Goal: Navigation & Orientation: Find specific page/section

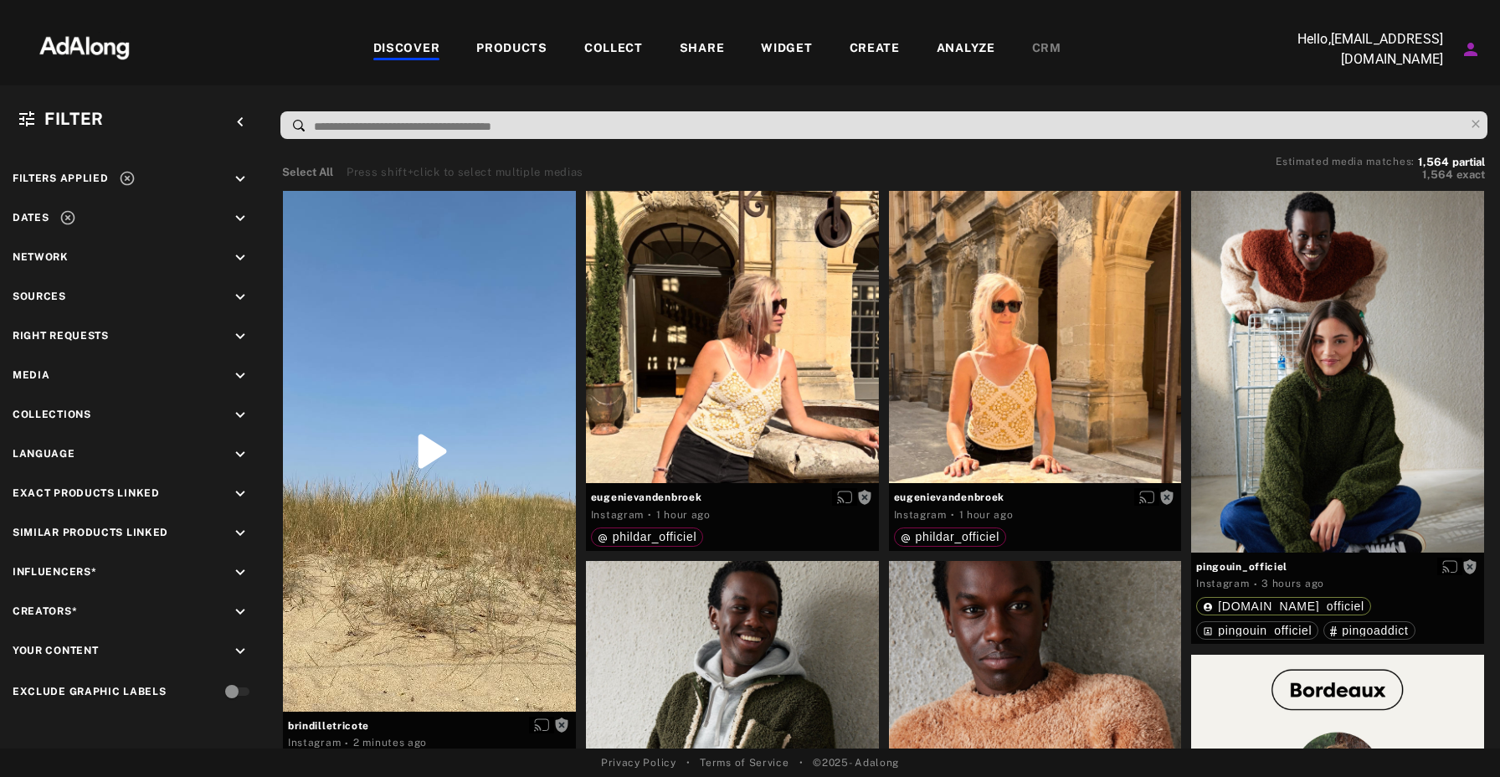
click at [412, 50] on div "DISCOVER" at bounding box center [406, 49] width 67 height 20
click at [634, 54] on div "COLLECT" at bounding box center [613, 49] width 59 height 20
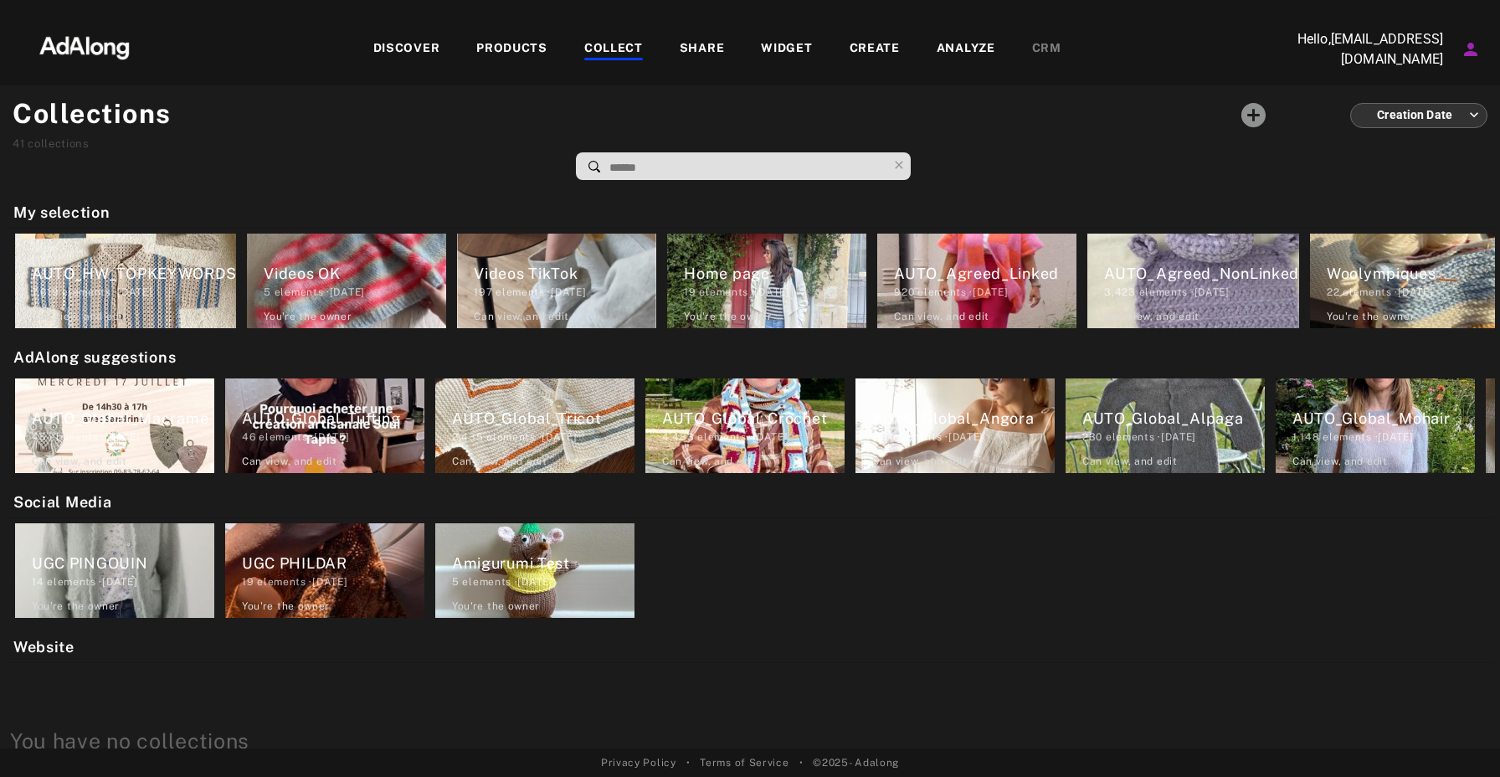
click at [100, 52] on img at bounding box center [84, 46] width 147 height 50
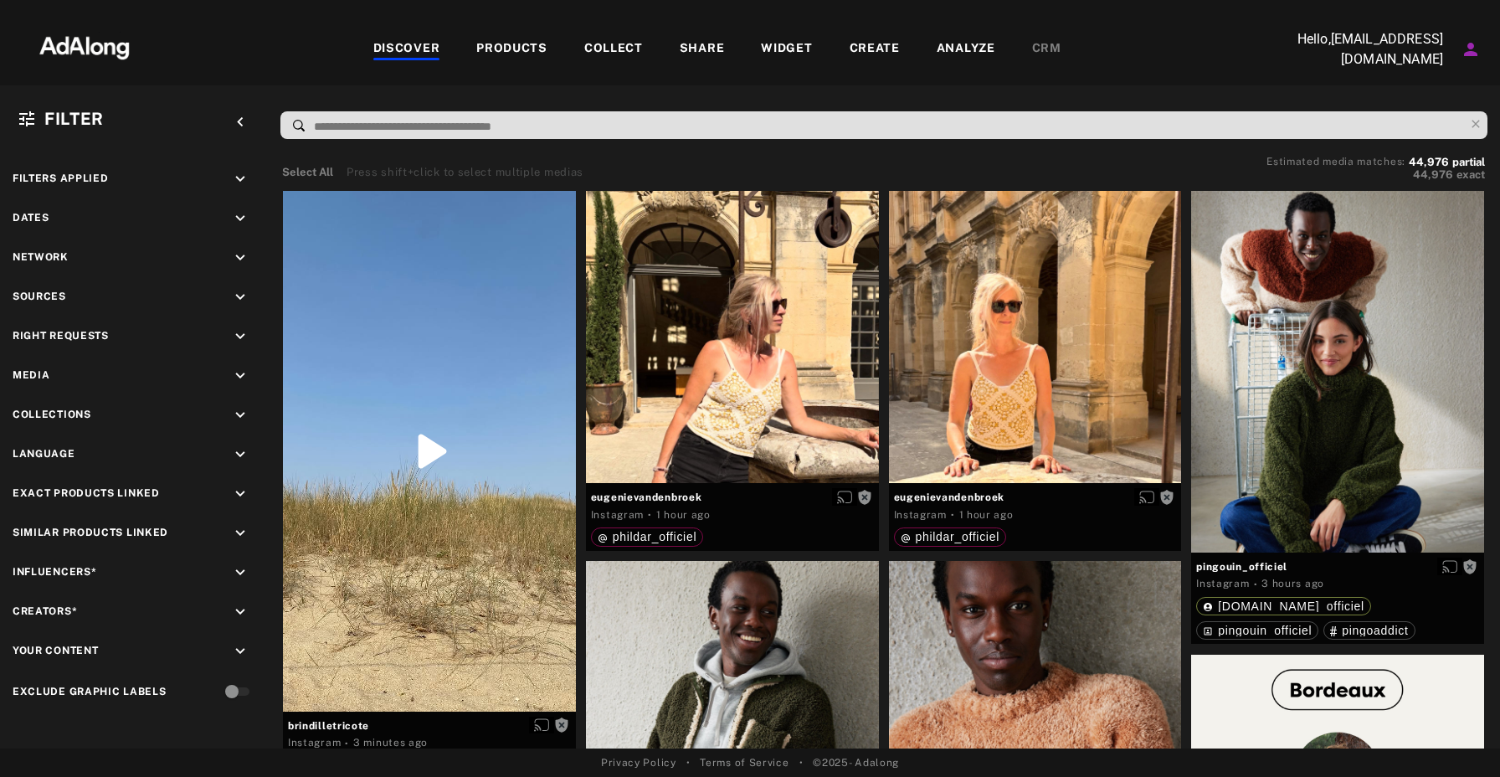
click at [243, 292] on icon "keyboard_arrow_down" at bounding box center [240, 297] width 18 height 18
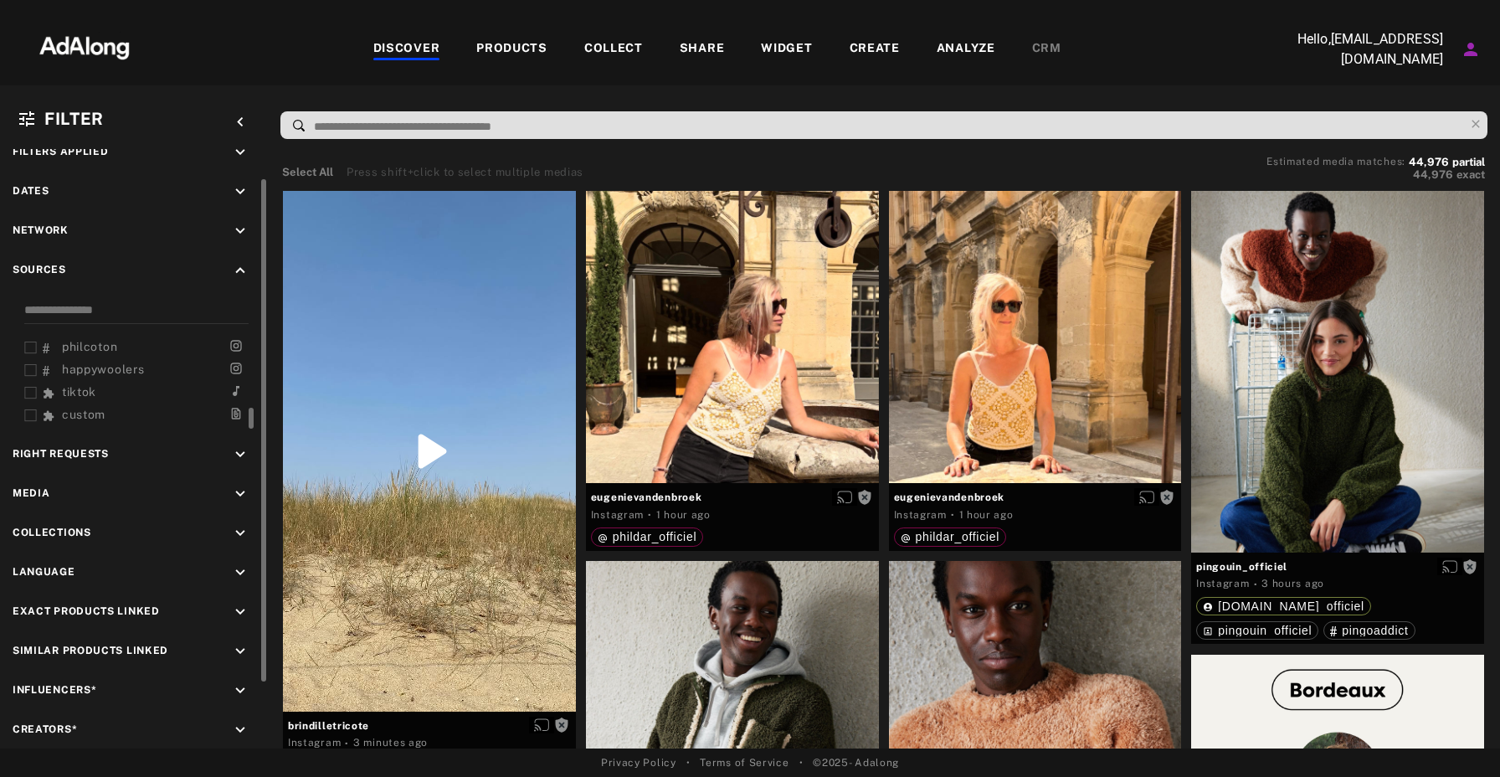
scroll to position [47, 0]
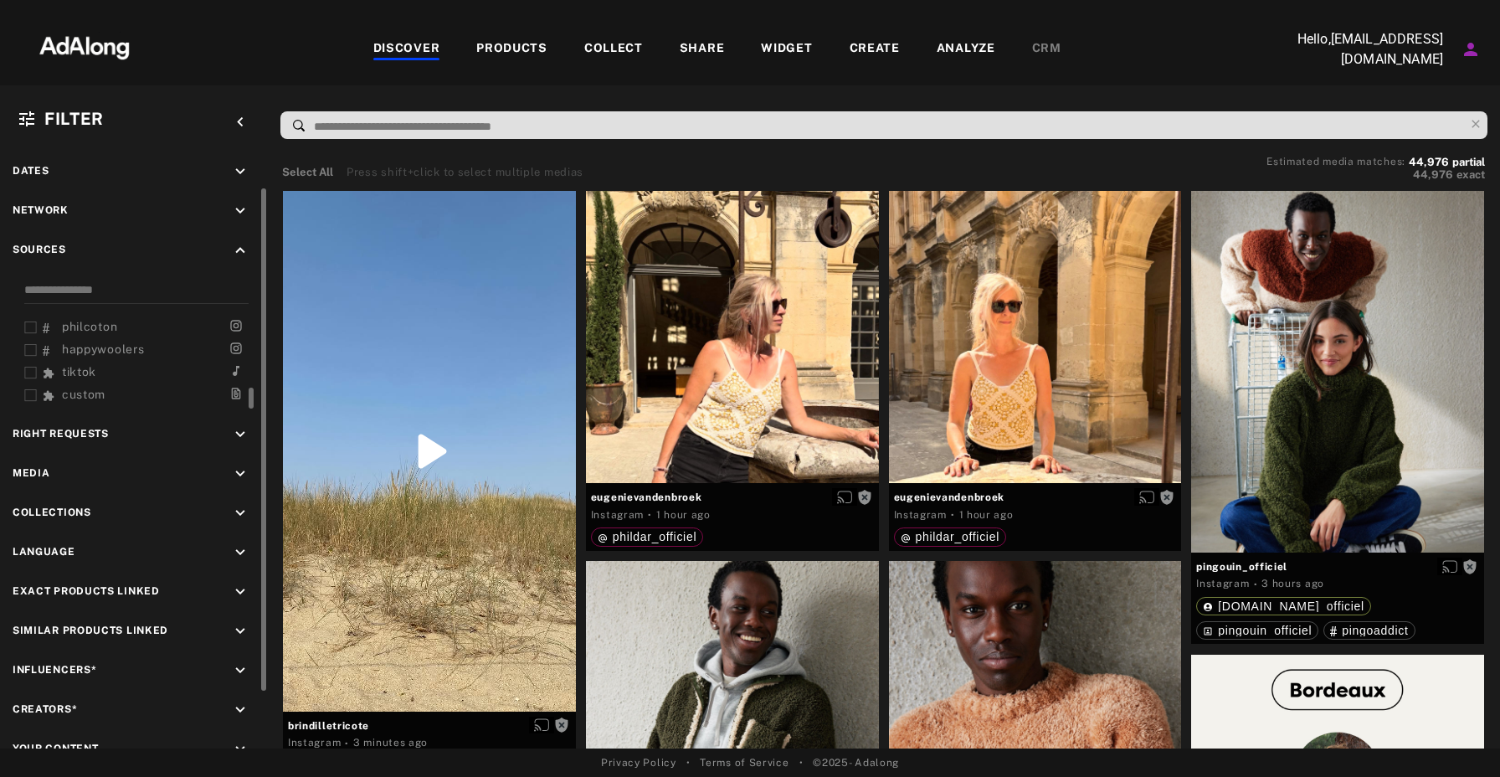
click at [31, 370] on icon at bounding box center [30, 373] width 13 height 13
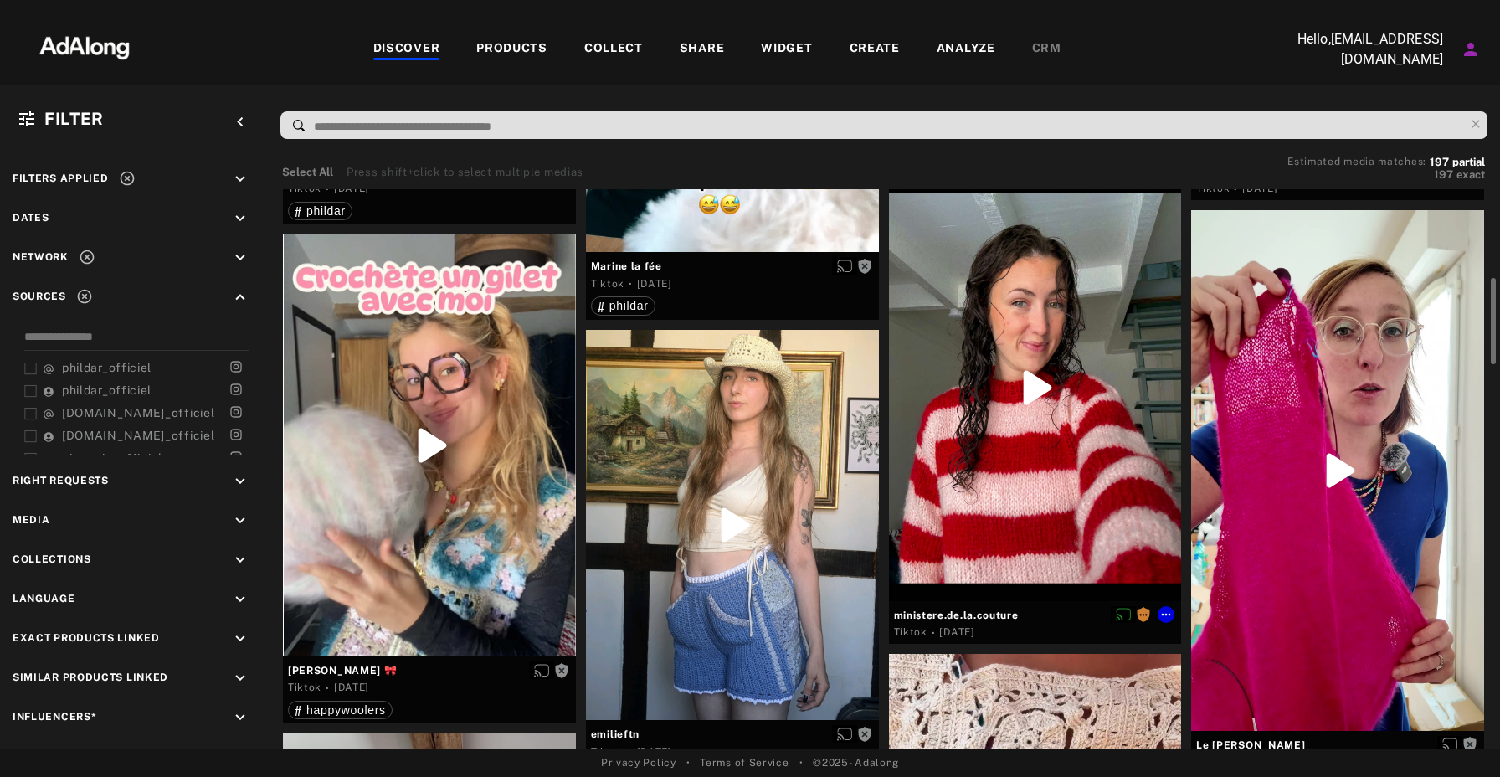
scroll to position [483, 0]
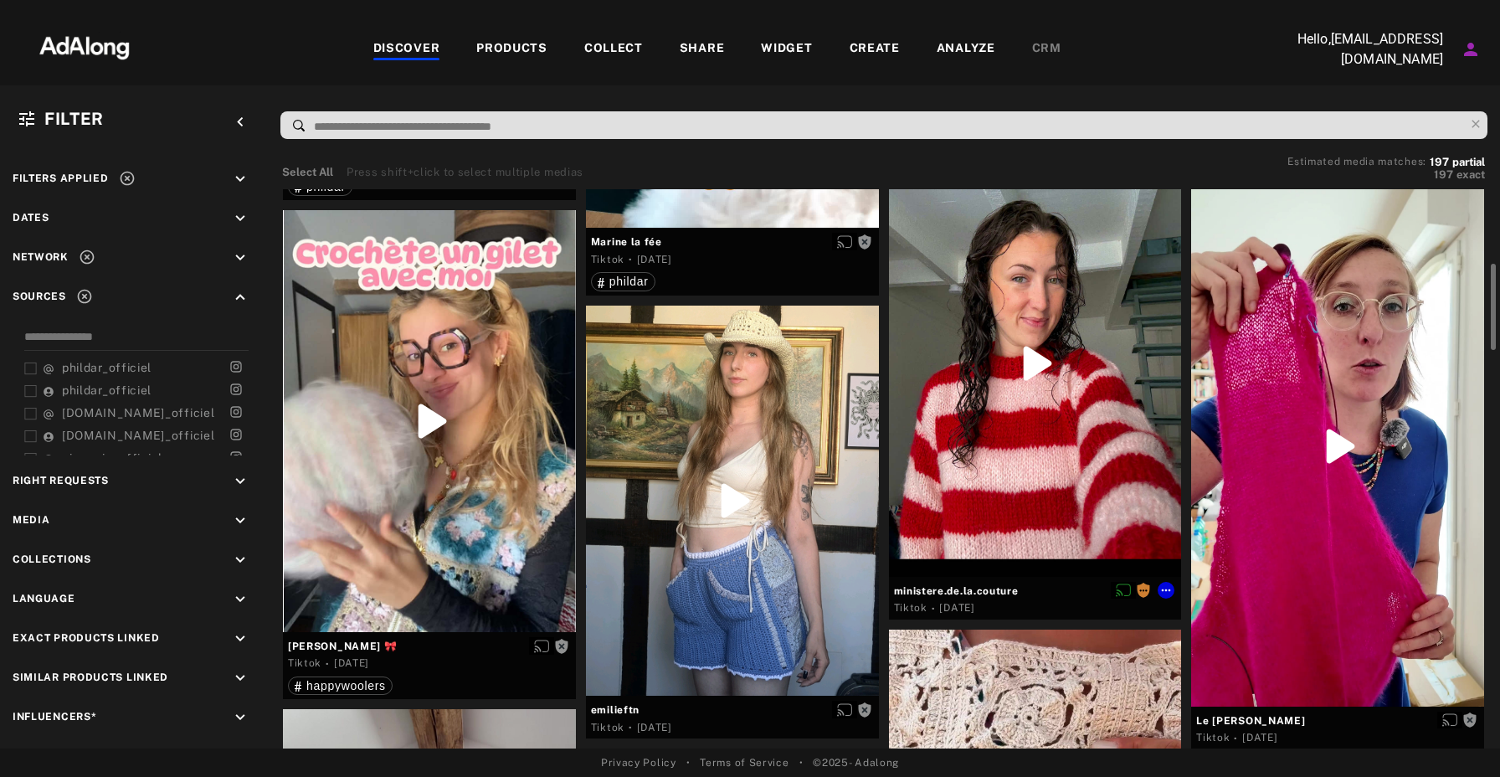
click at [1041, 456] on div at bounding box center [1035, 363] width 293 height 425
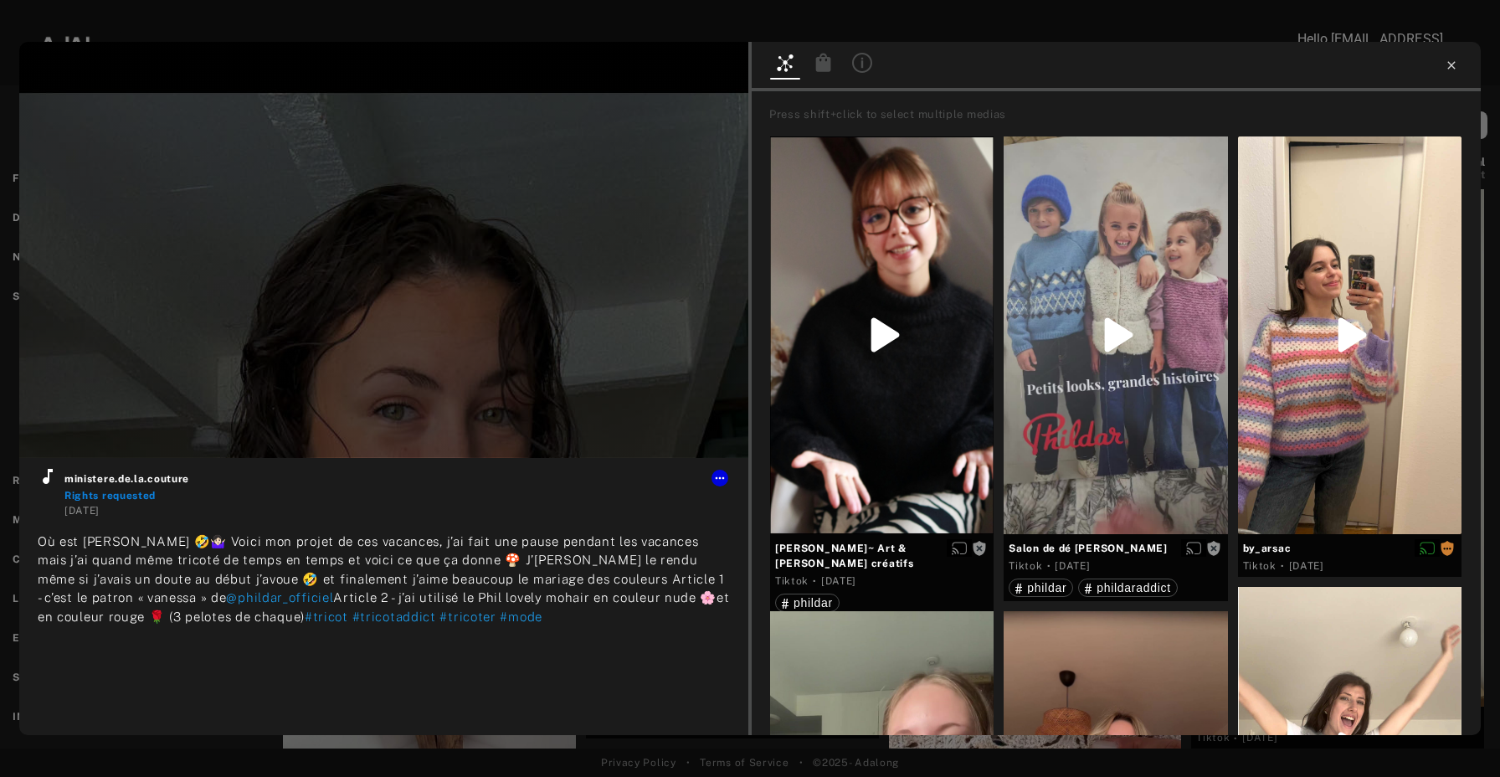
type input "**"
click at [1448, 64] on icon at bounding box center [1451, 65] width 13 height 13
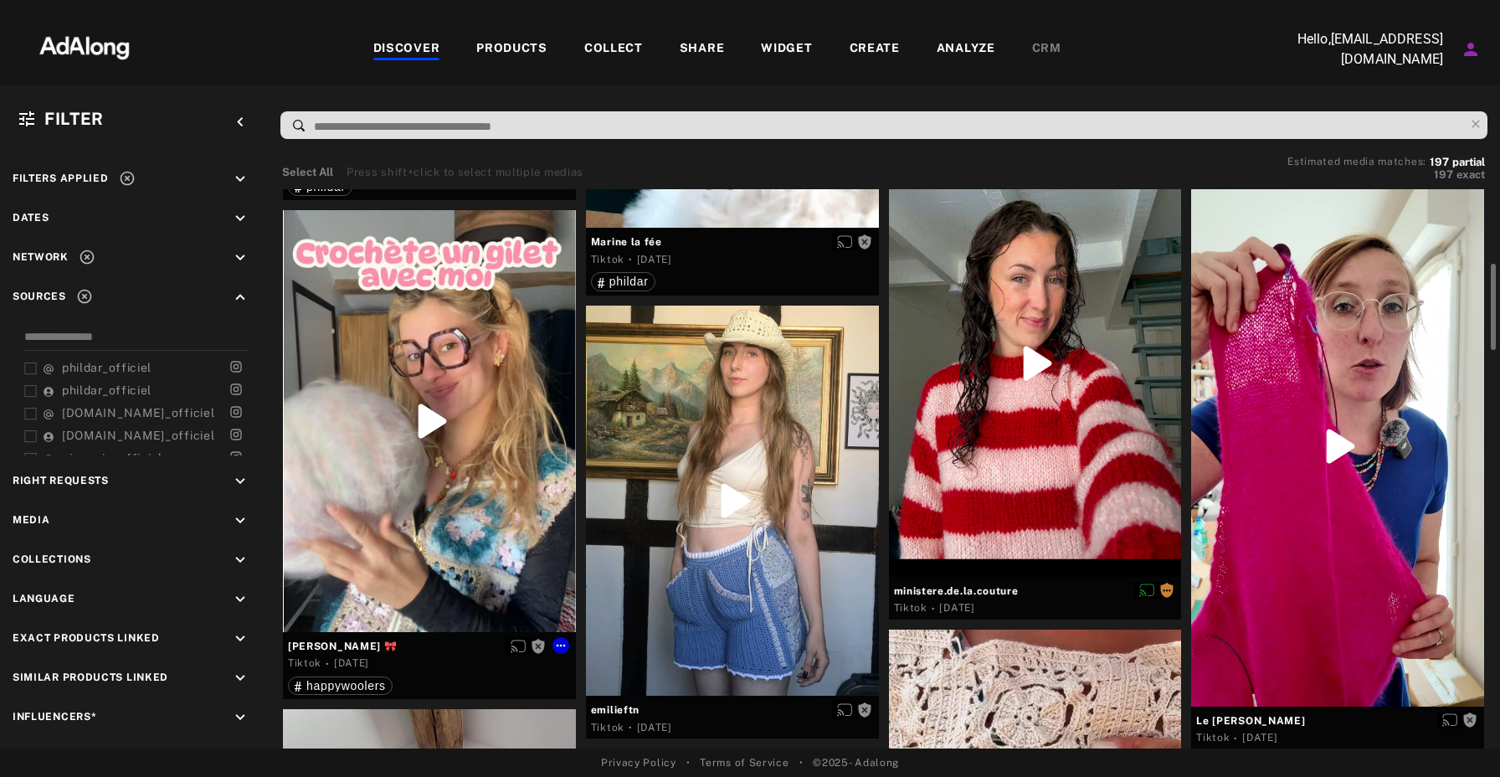
click at [440, 288] on div at bounding box center [429, 420] width 293 height 421
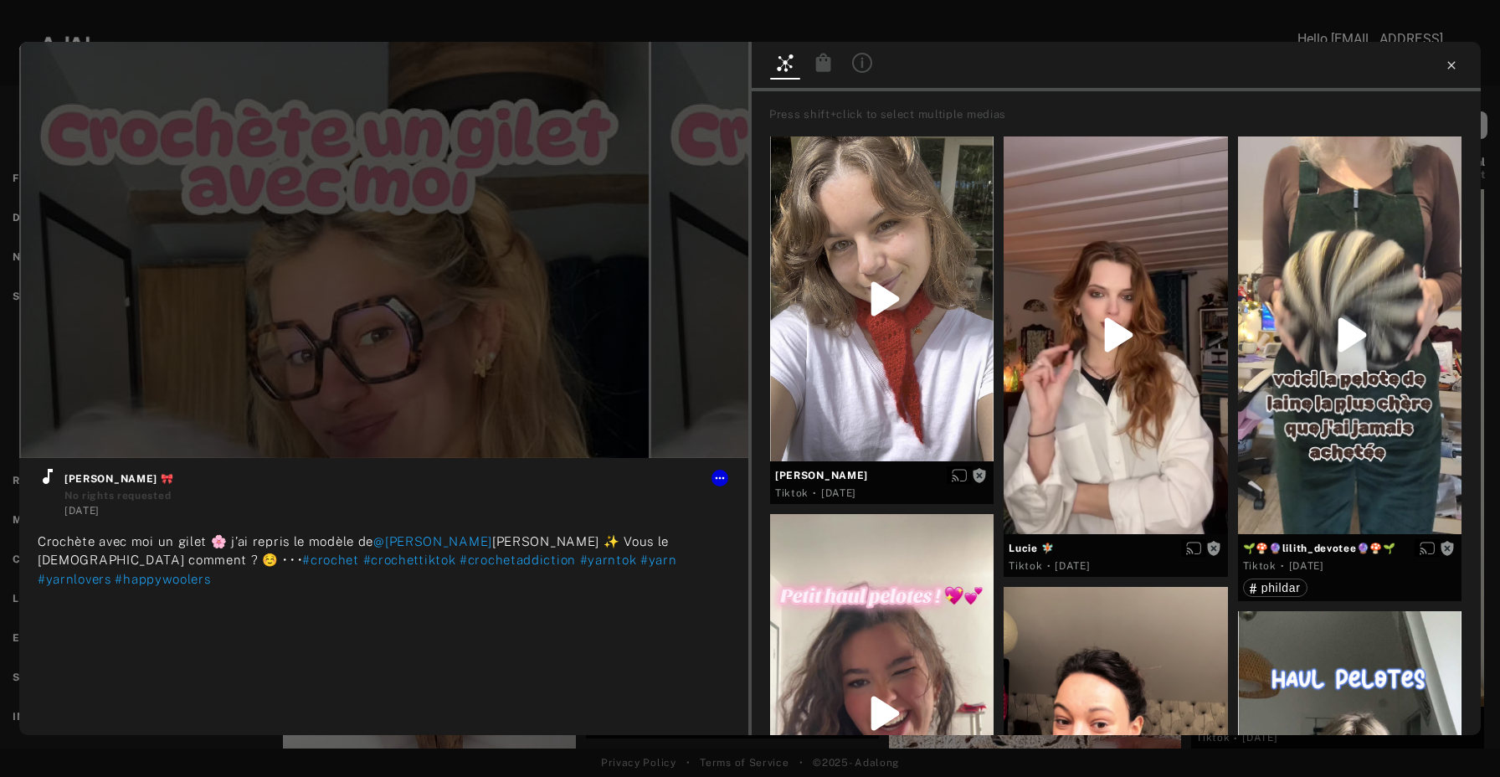
type input "**"
click at [1451, 66] on icon at bounding box center [1451, 65] width 8 height 8
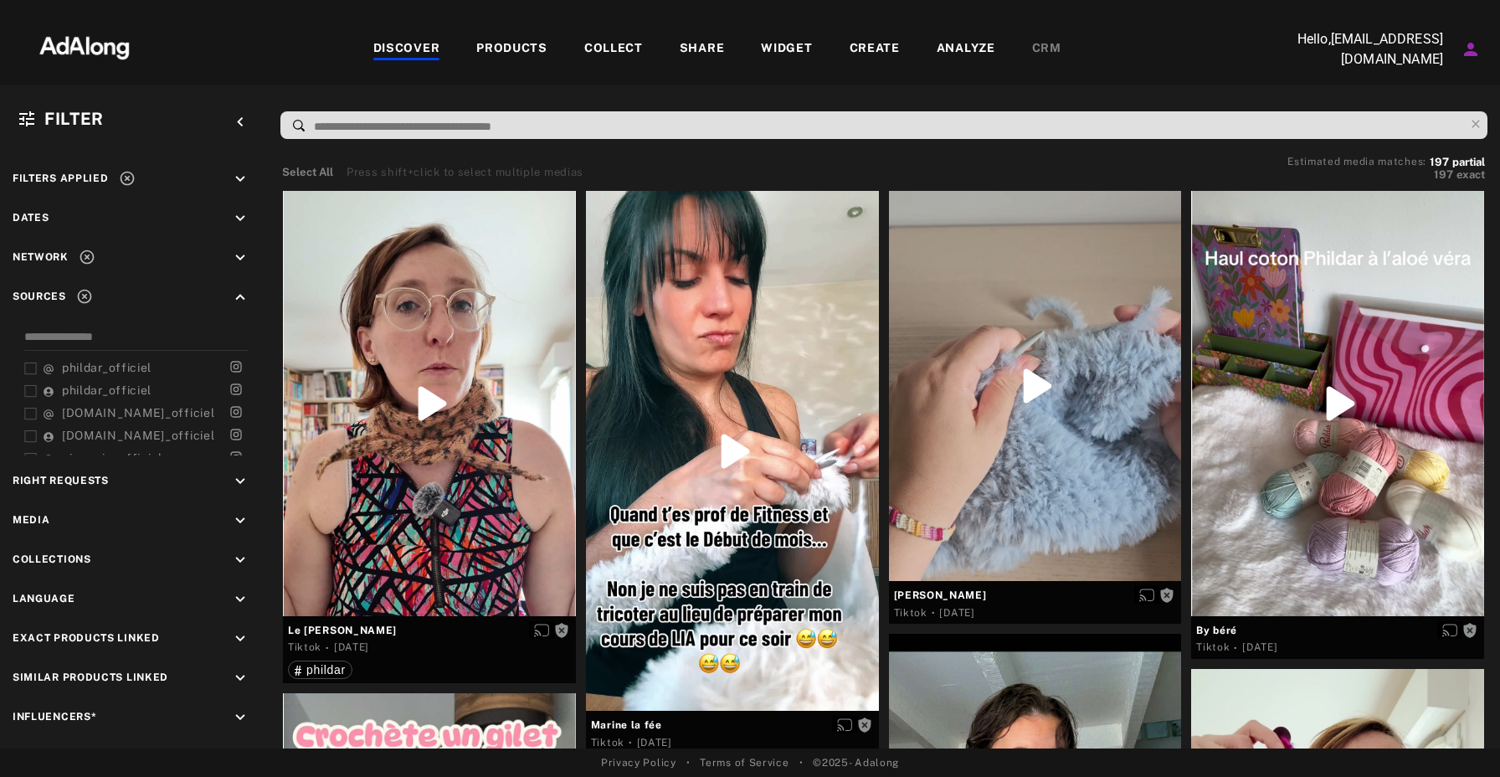
click at [620, 43] on div "COLLECT" at bounding box center [613, 49] width 59 height 20
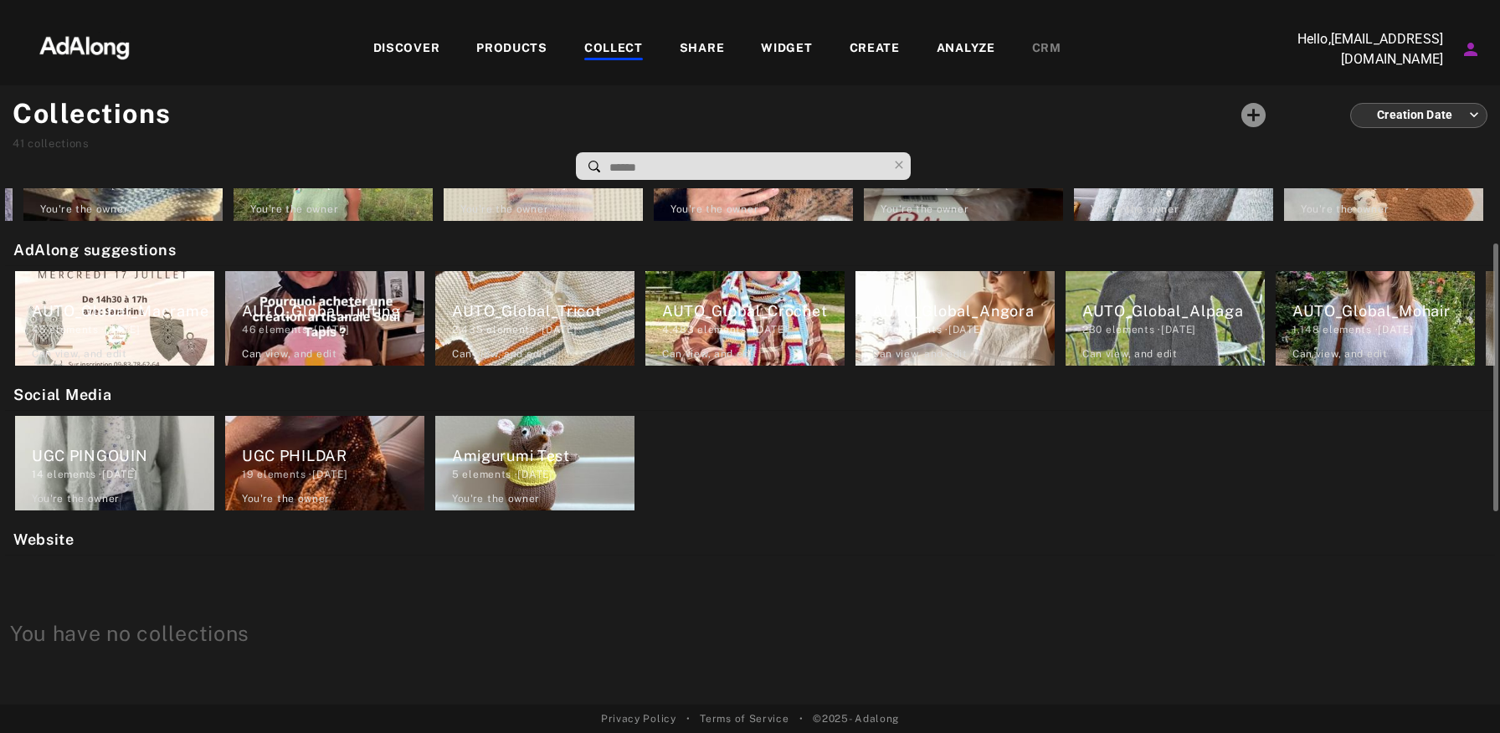
scroll to position [109, 0]
